Goal: Find specific page/section: Find specific page/section

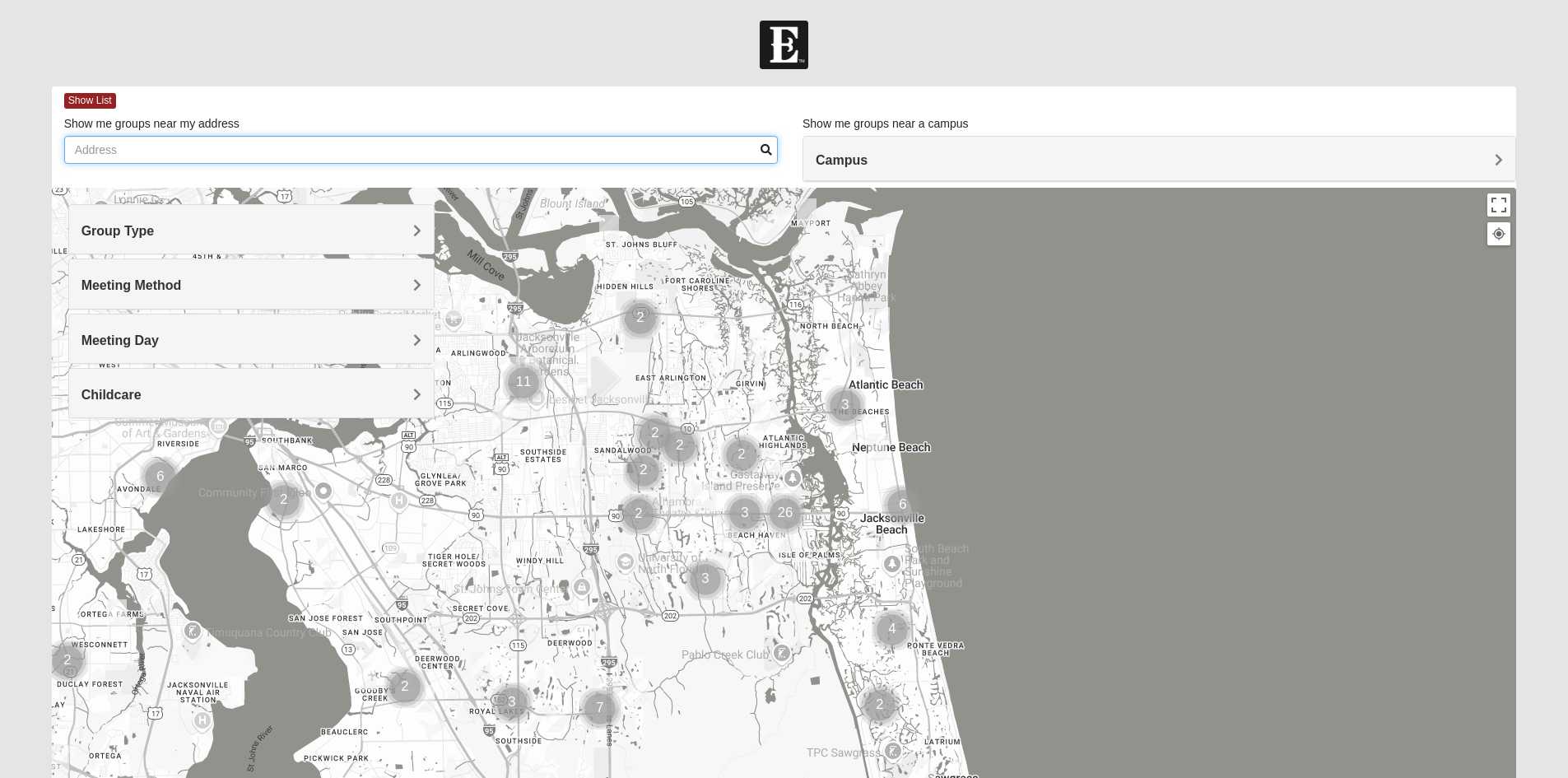
click at [216, 147] on input "Show me groups near my address" at bounding box center [421, 149] width 714 height 28
type input "32086"
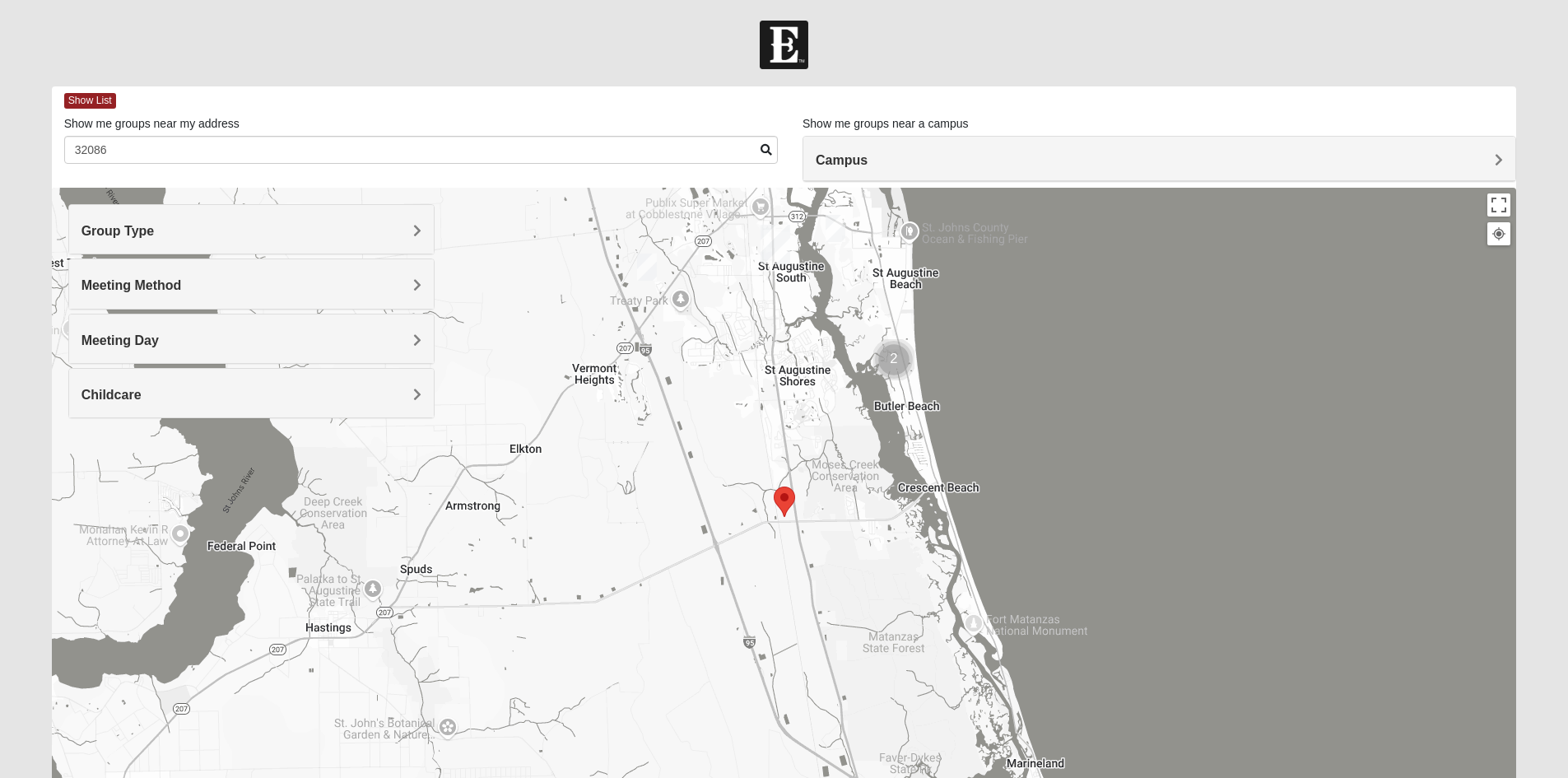
click at [228, 225] on h4 "Group Type" at bounding box center [252, 231] width 340 height 15
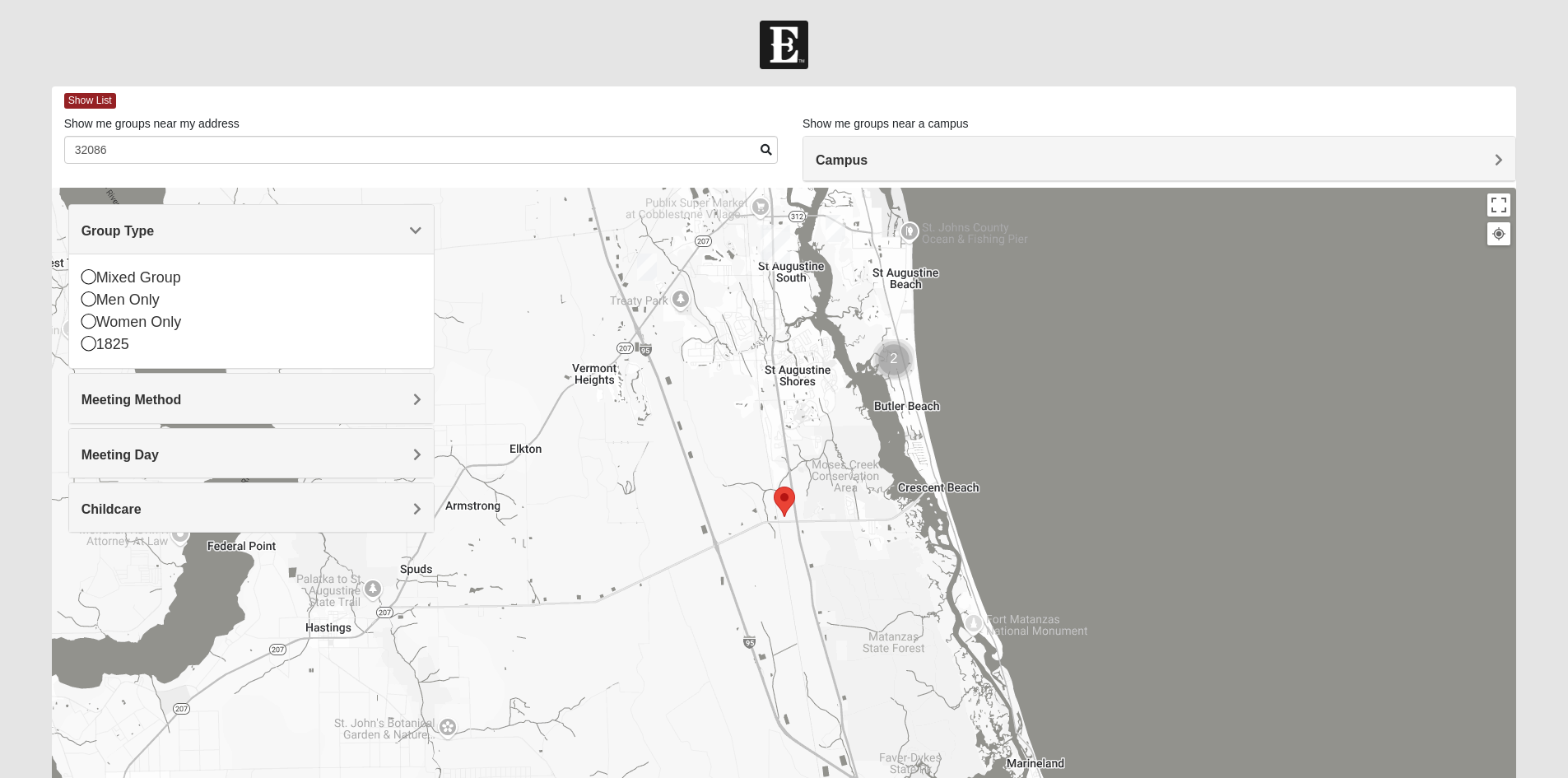
click at [228, 237] on h4 "Group Type" at bounding box center [252, 231] width 340 height 15
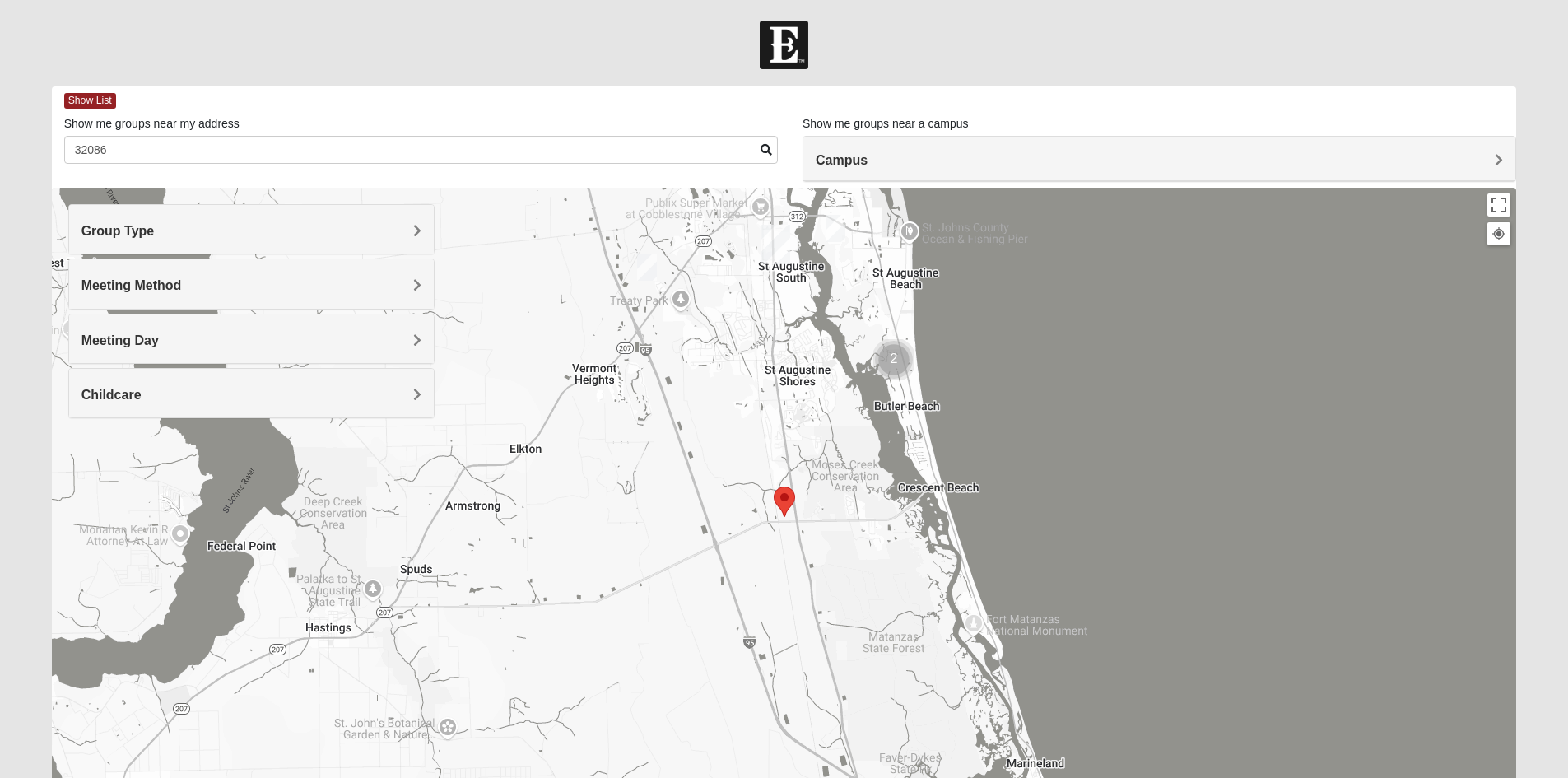
click at [244, 238] on h4 "Group Type" at bounding box center [252, 231] width 340 height 15
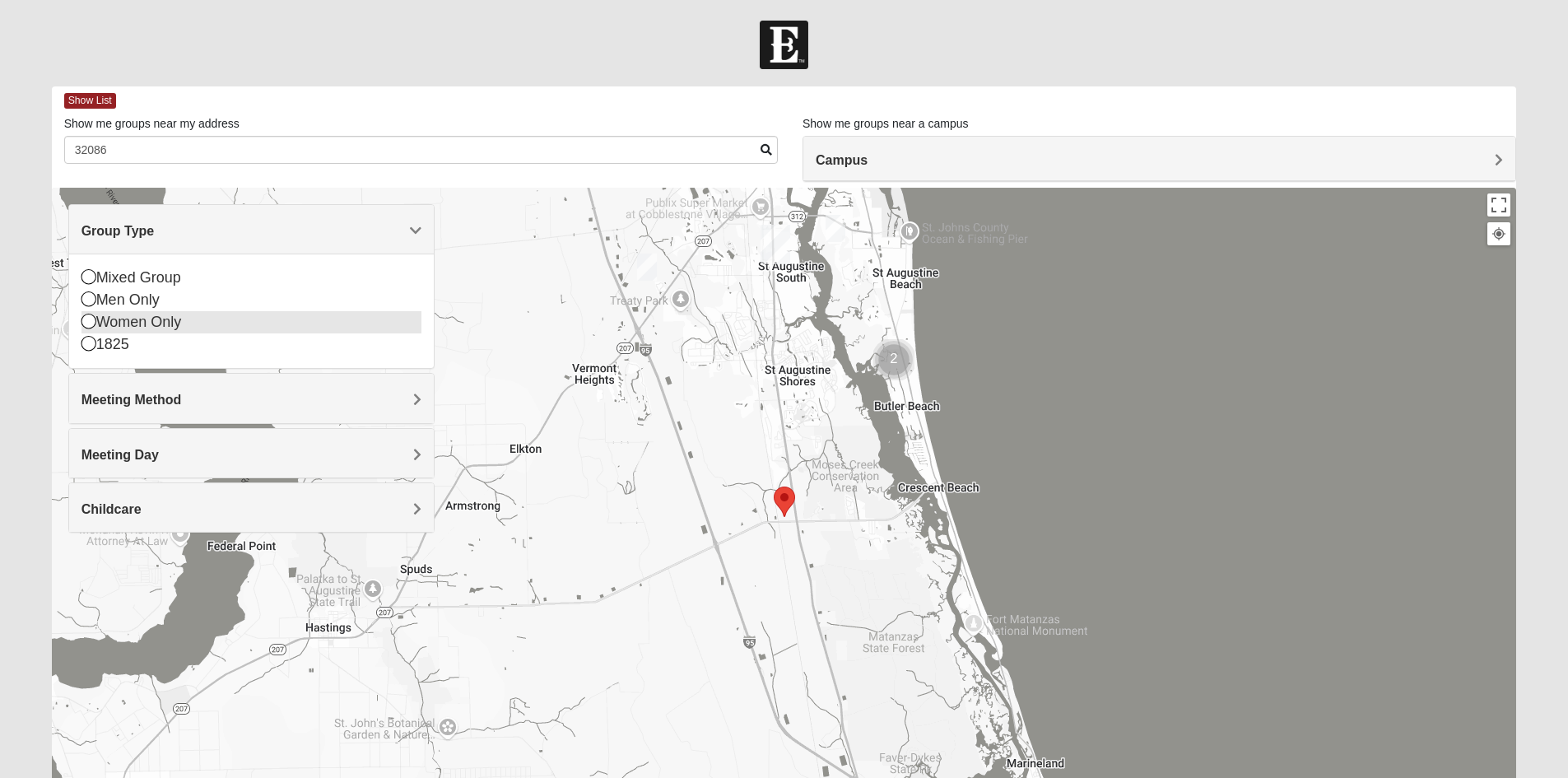
click at [90, 319] on icon at bounding box center [88, 320] width 15 height 15
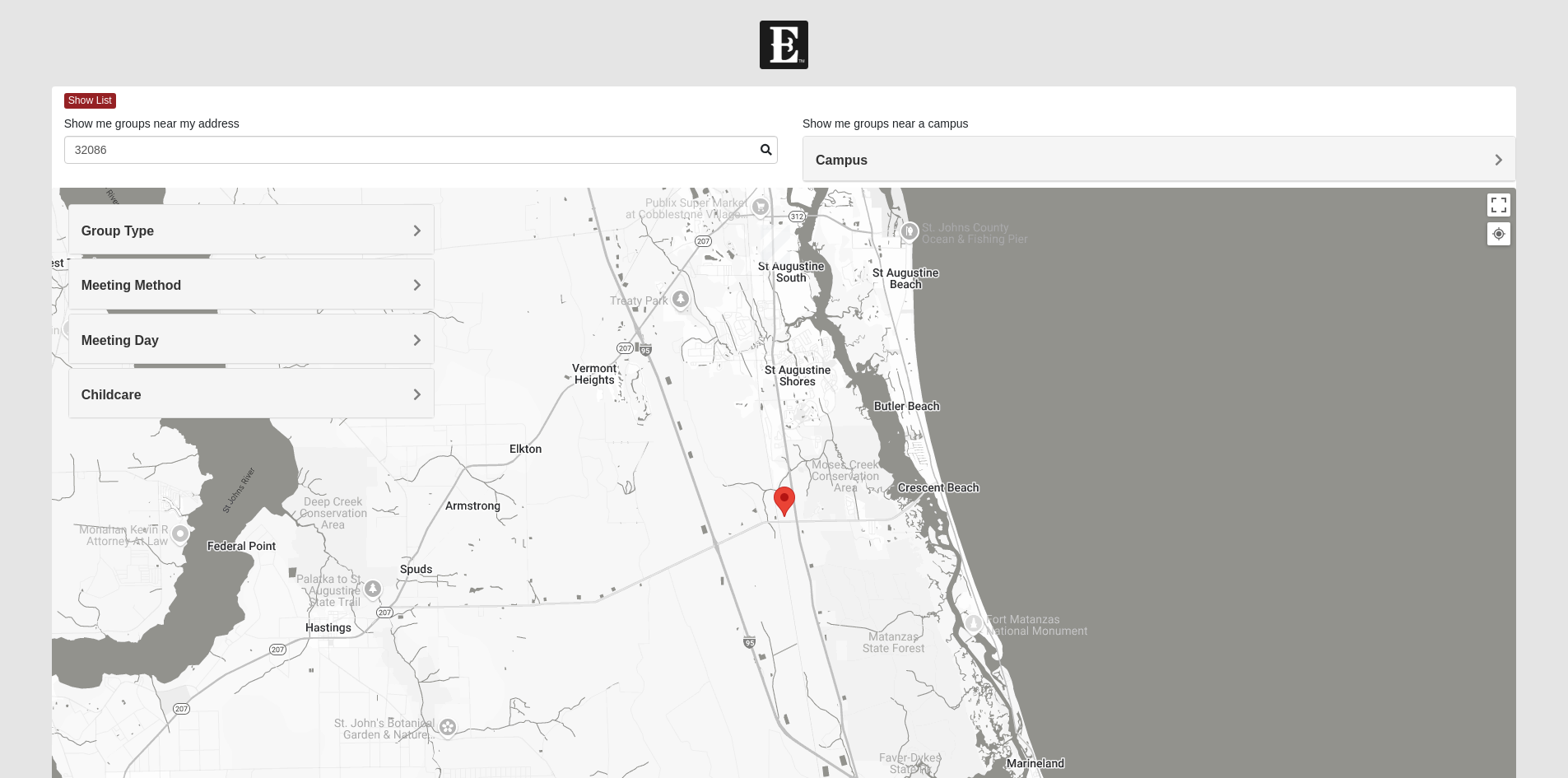
click at [245, 289] on h4 "Meeting Method" at bounding box center [252, 285] width 340 height 15
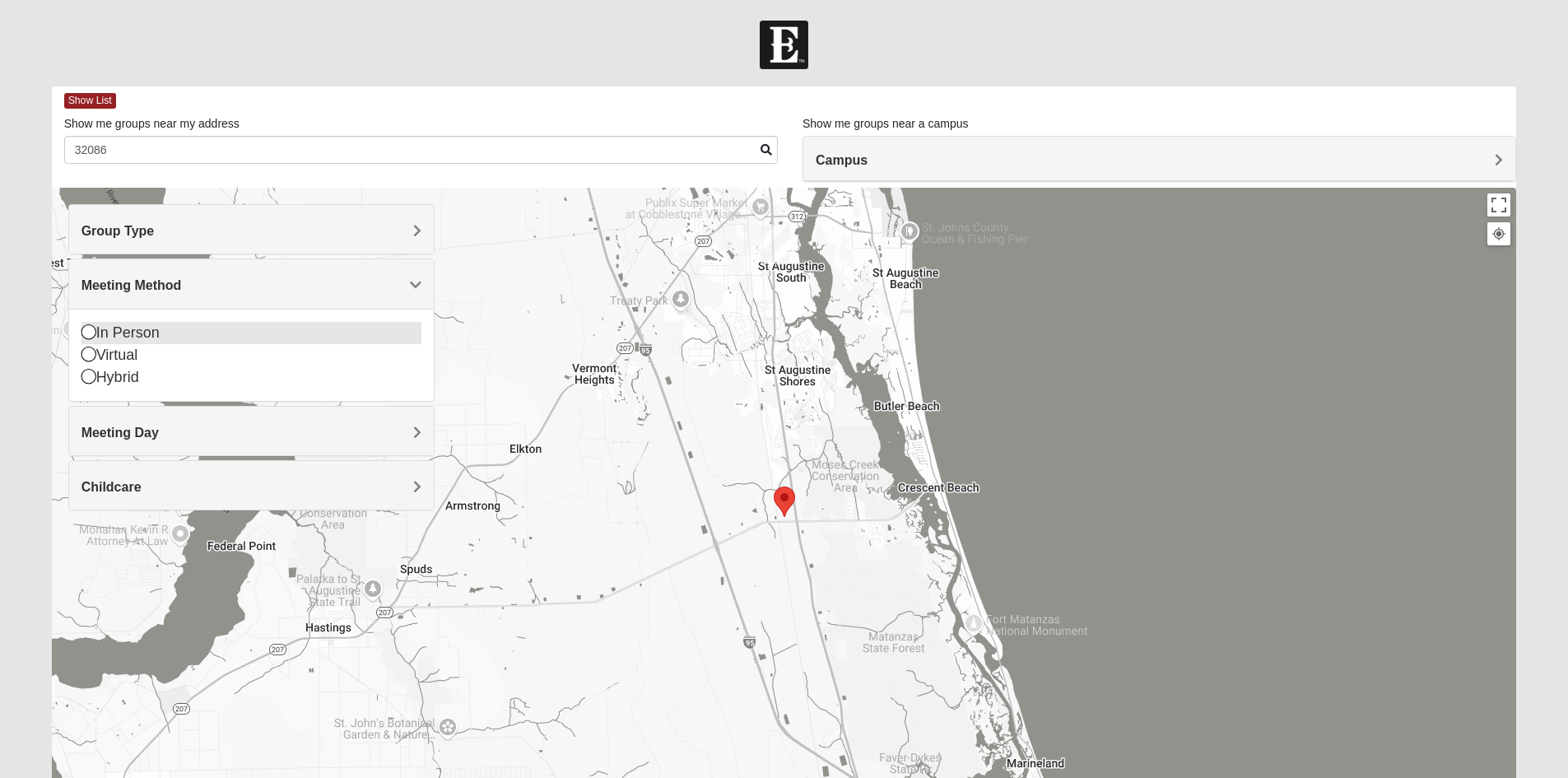
click at [176, 331] on div "In Person" at bounding box center [252, 333] width 340 height 22
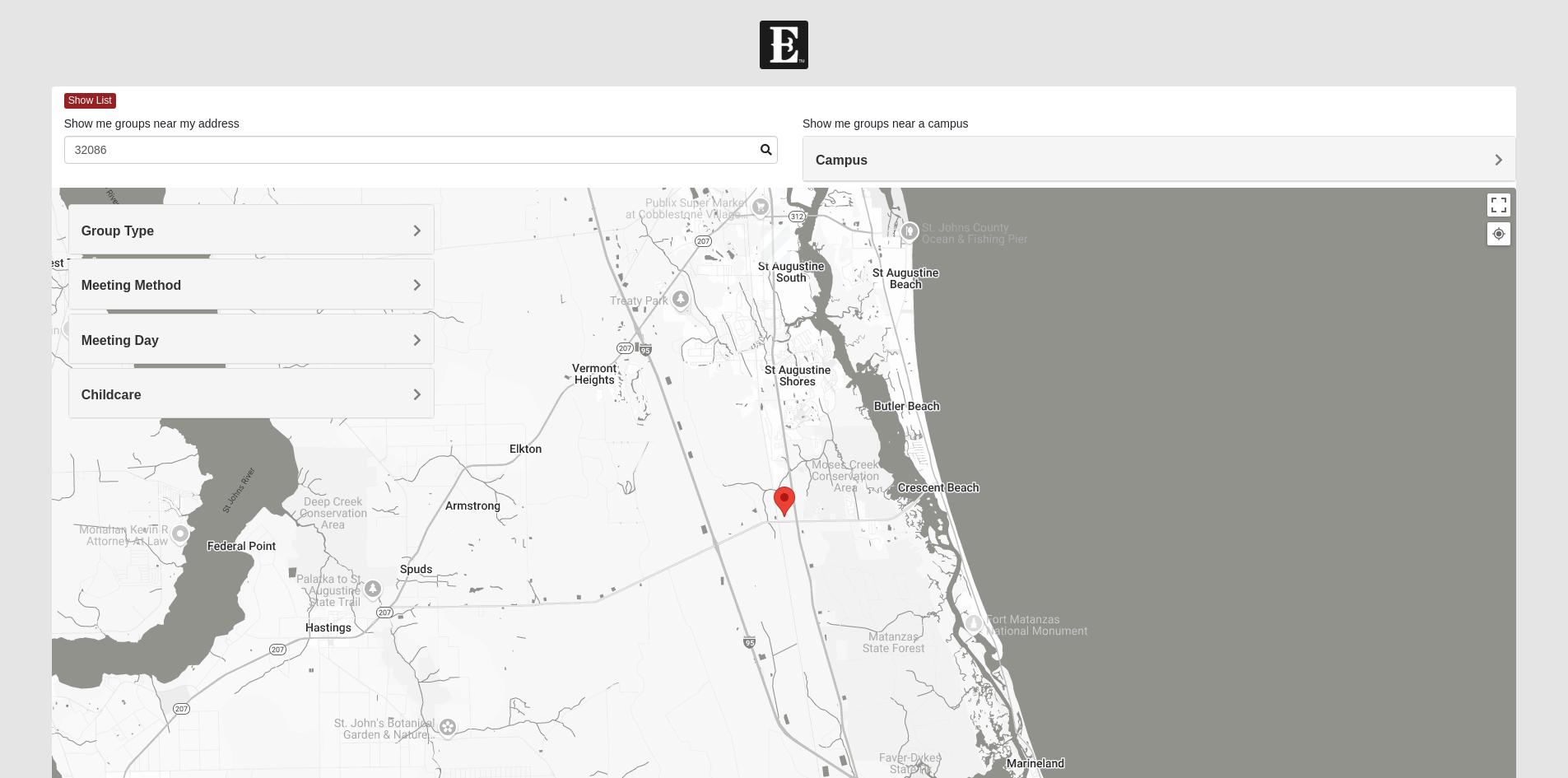
click at [198, 343] on h4 "Meeting Day" at bounding box center [252, 340] width 340 height 15
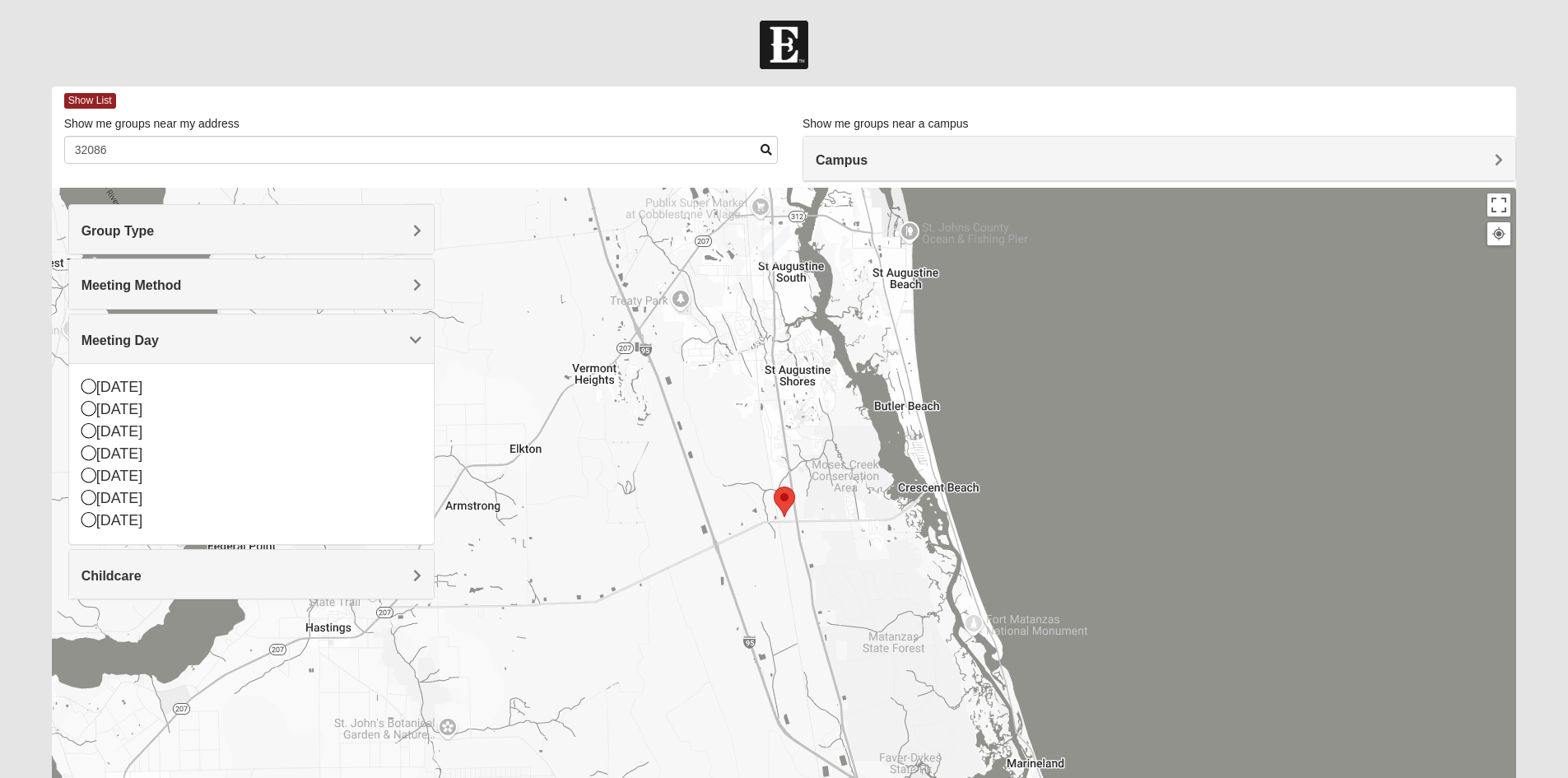
click at [198, 343] on h4 "Meeting Day" at bounding box center [252, 340] width 340 height 15
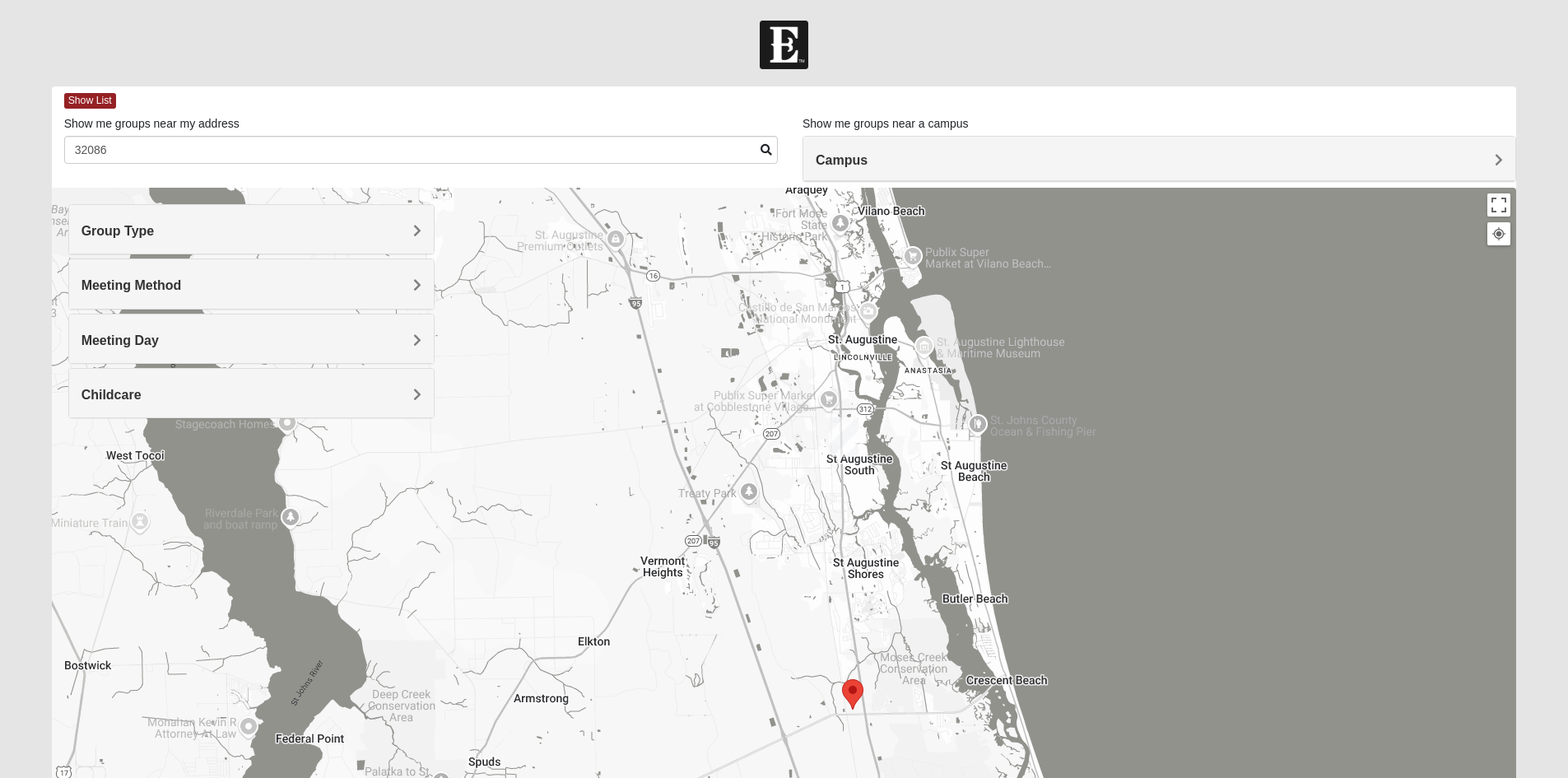
drag, startPoint x: 866, startPoint y: 469, endPoint x: 905, endPoint y: 611, distance: 147.3
click at [925, 654] on div at bounding box center [784, 517] width 1465 height 659
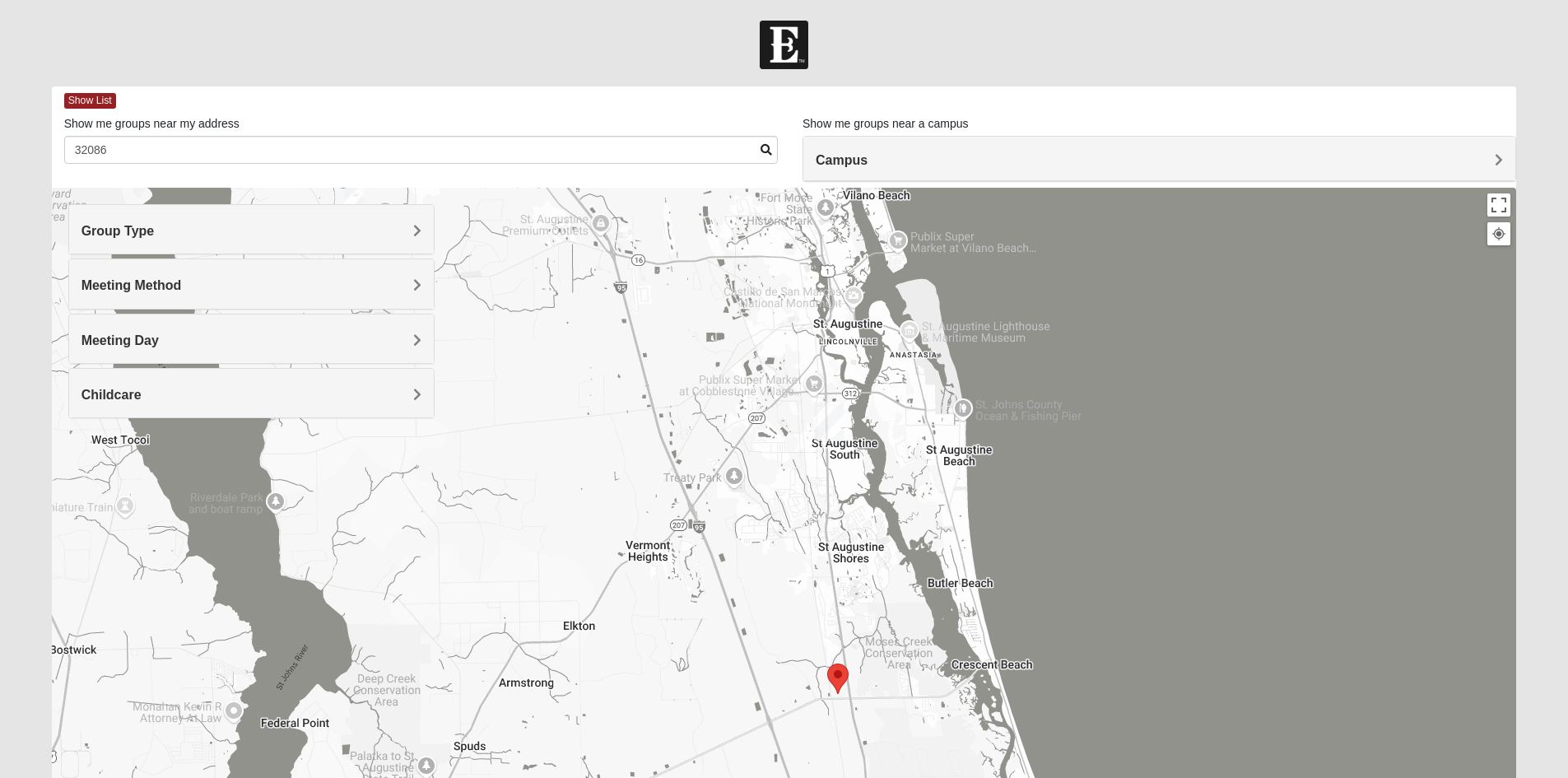
click at [1071, 153] on h4 "Campus" at bounding box center [1159, 160] width 687 height 15
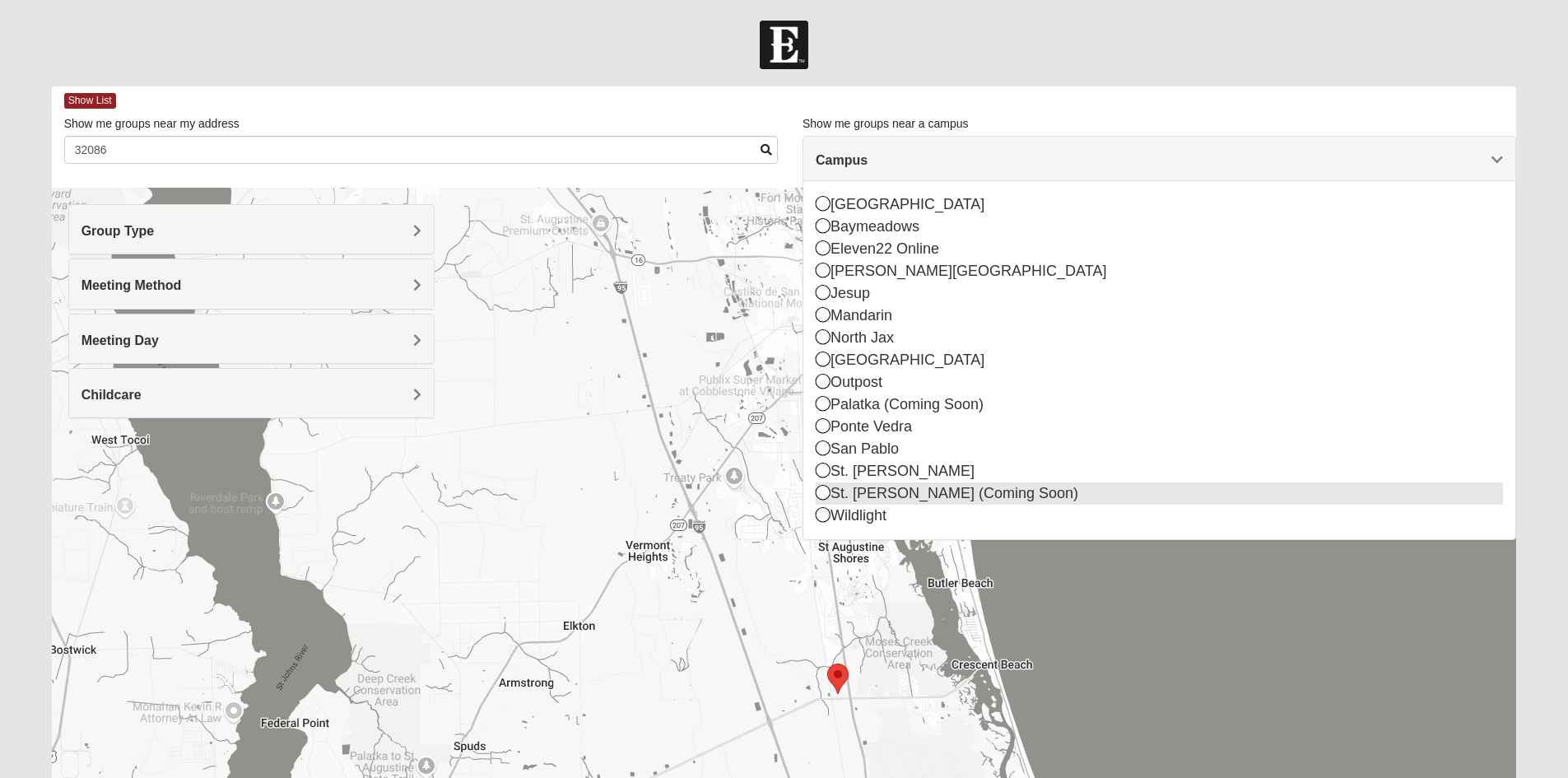
click at [820, 488] on icon at bounding box center [823, 492] width 15 height 15
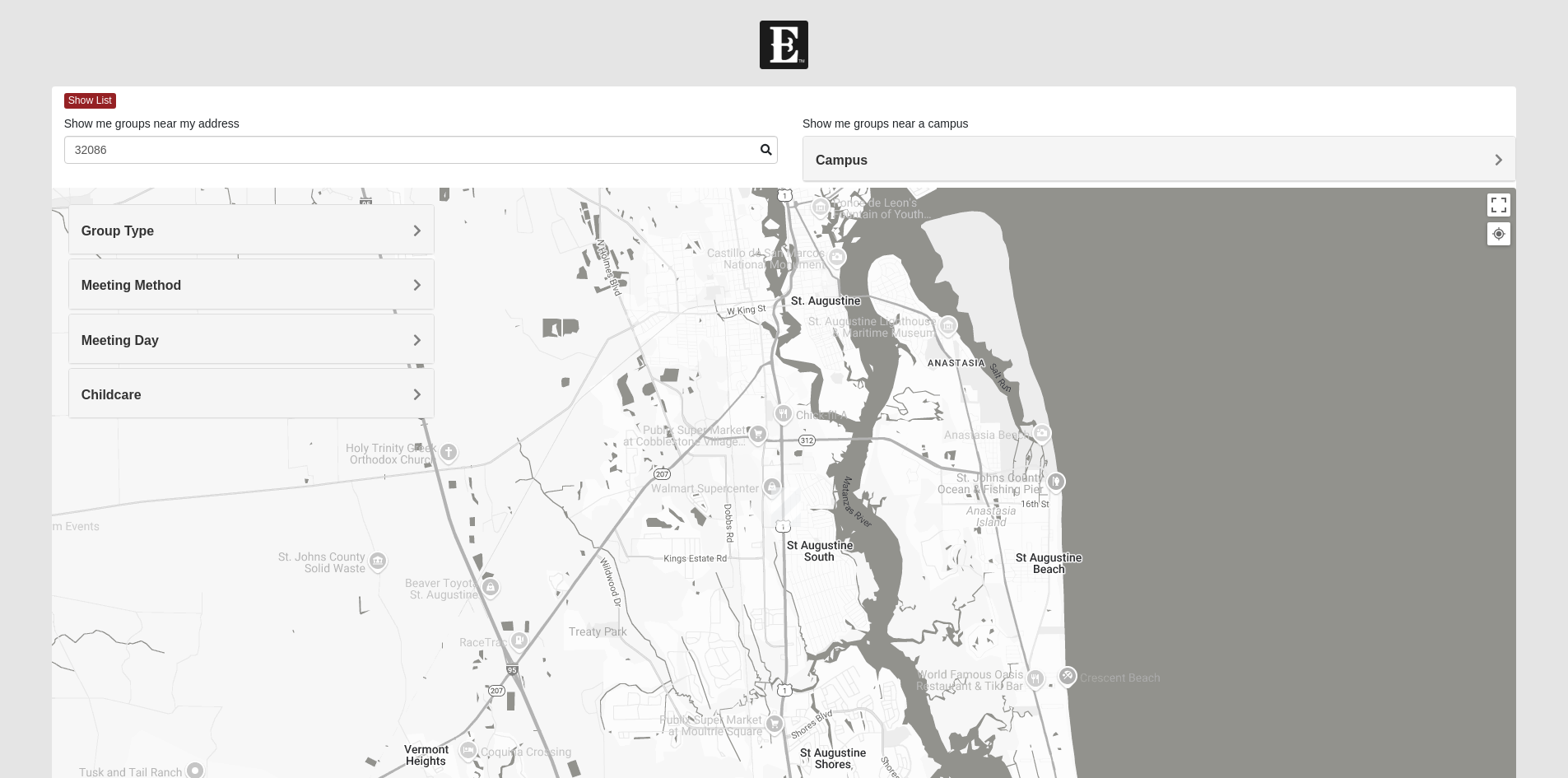
click at [1283, 313] on div at bounding box center [784, 517] width 1465 height 659
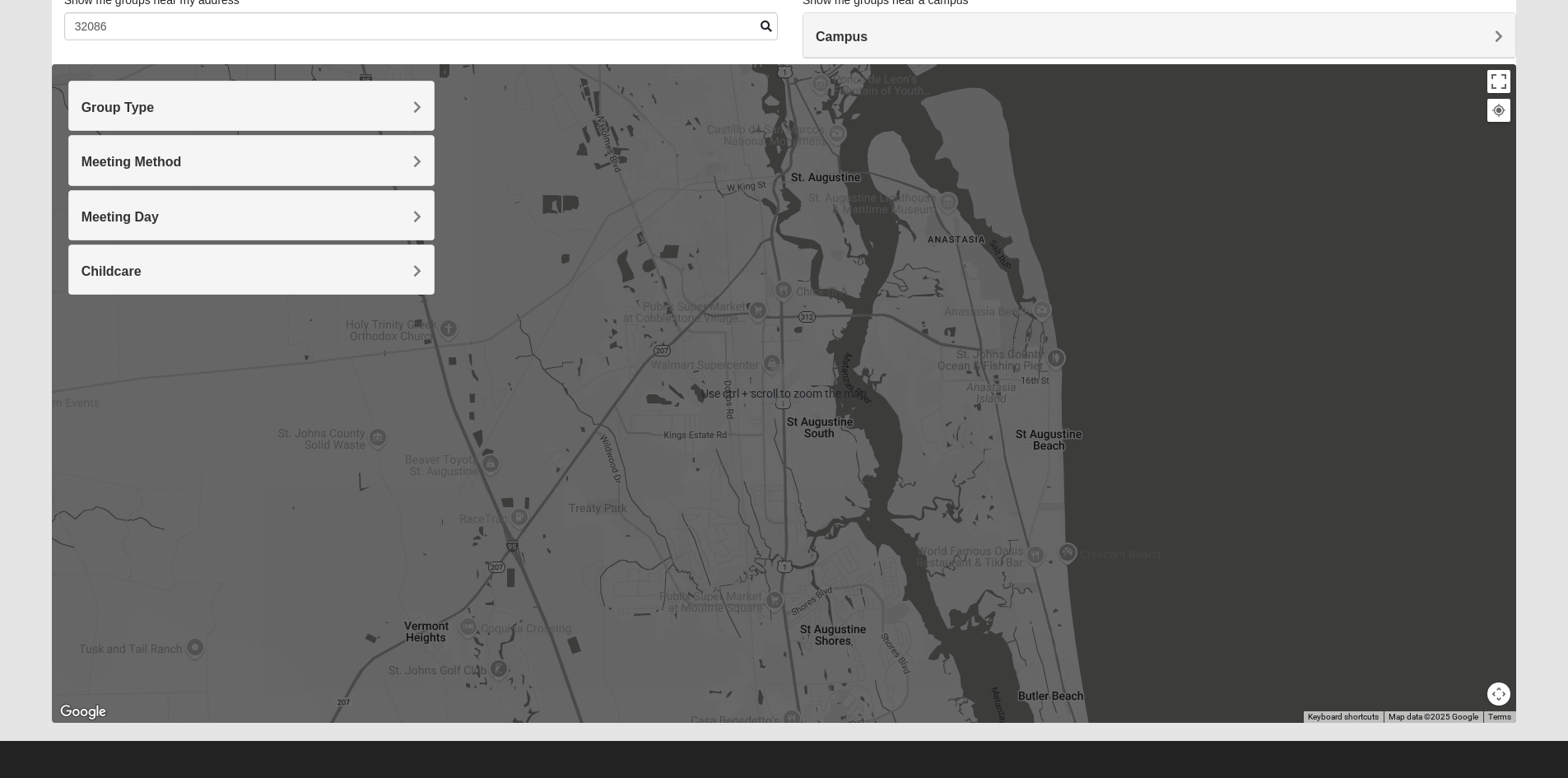
scroll to position [129, 0]
